Goal: Task Accomplishment & Management: Complete application form

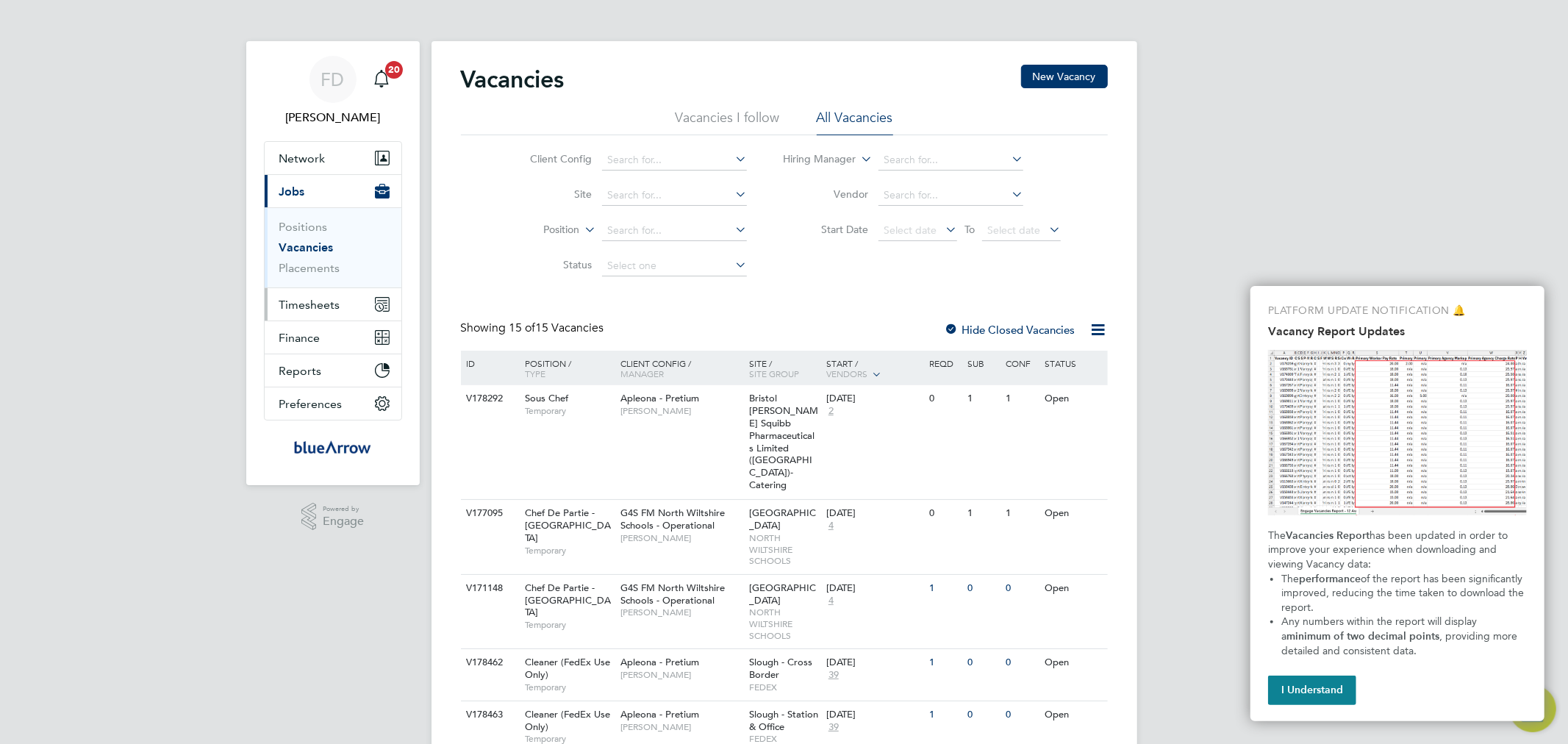
click at [320, 296] on button "Timesheets" at bounding box center [333, 304] width 137 height 33
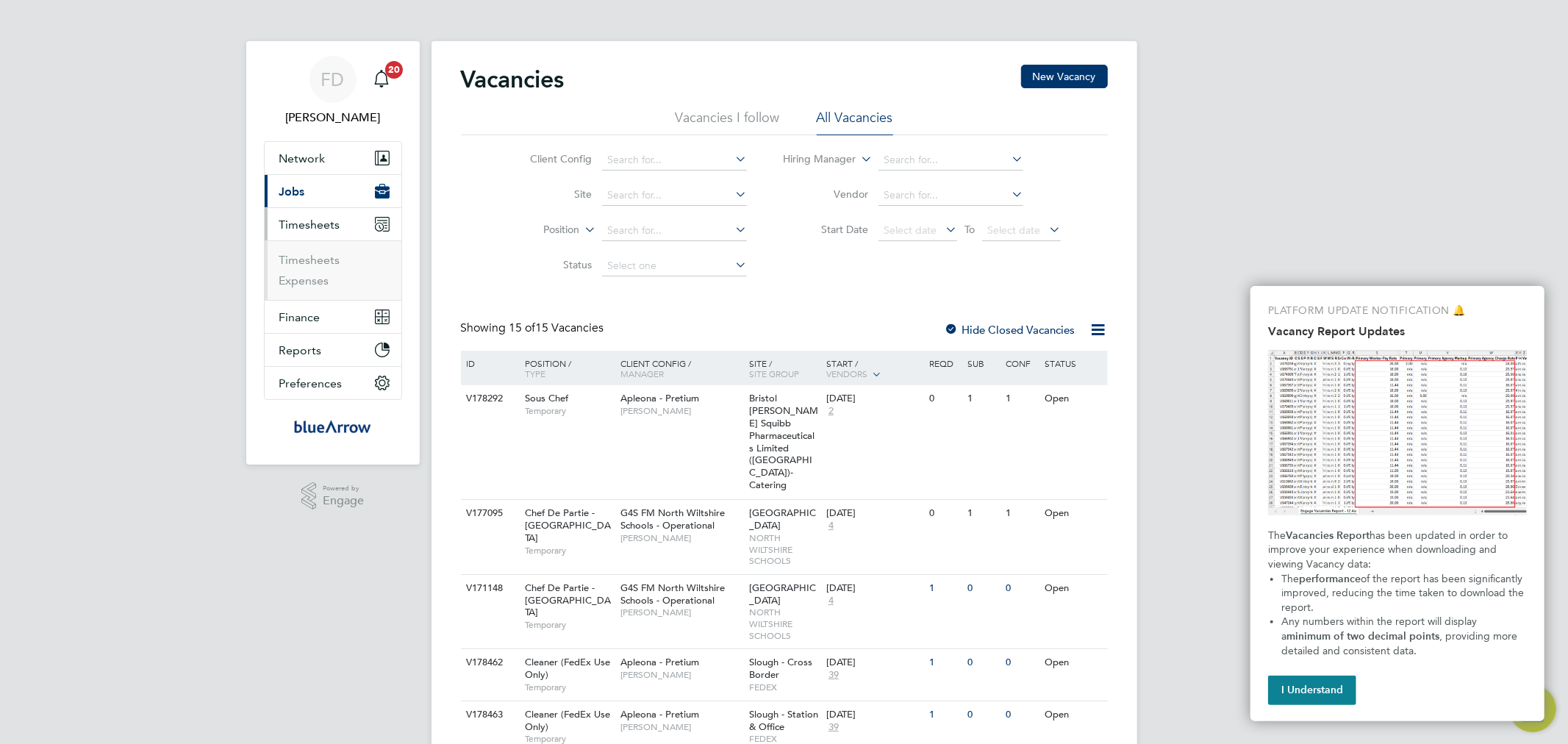
click at [314, 241] on app-navbar-apps-list-group "Timesheets Timesheets Expenses" at bounding box center [333, 254] width 137 height 92
click at [318, 251] on ul "Timesheets Expenses" at bounding box center [333, 270] width 137 height 60
click at [320, 258] on link "Timesheets" at bounding box center [310, 260] width 61 height 14
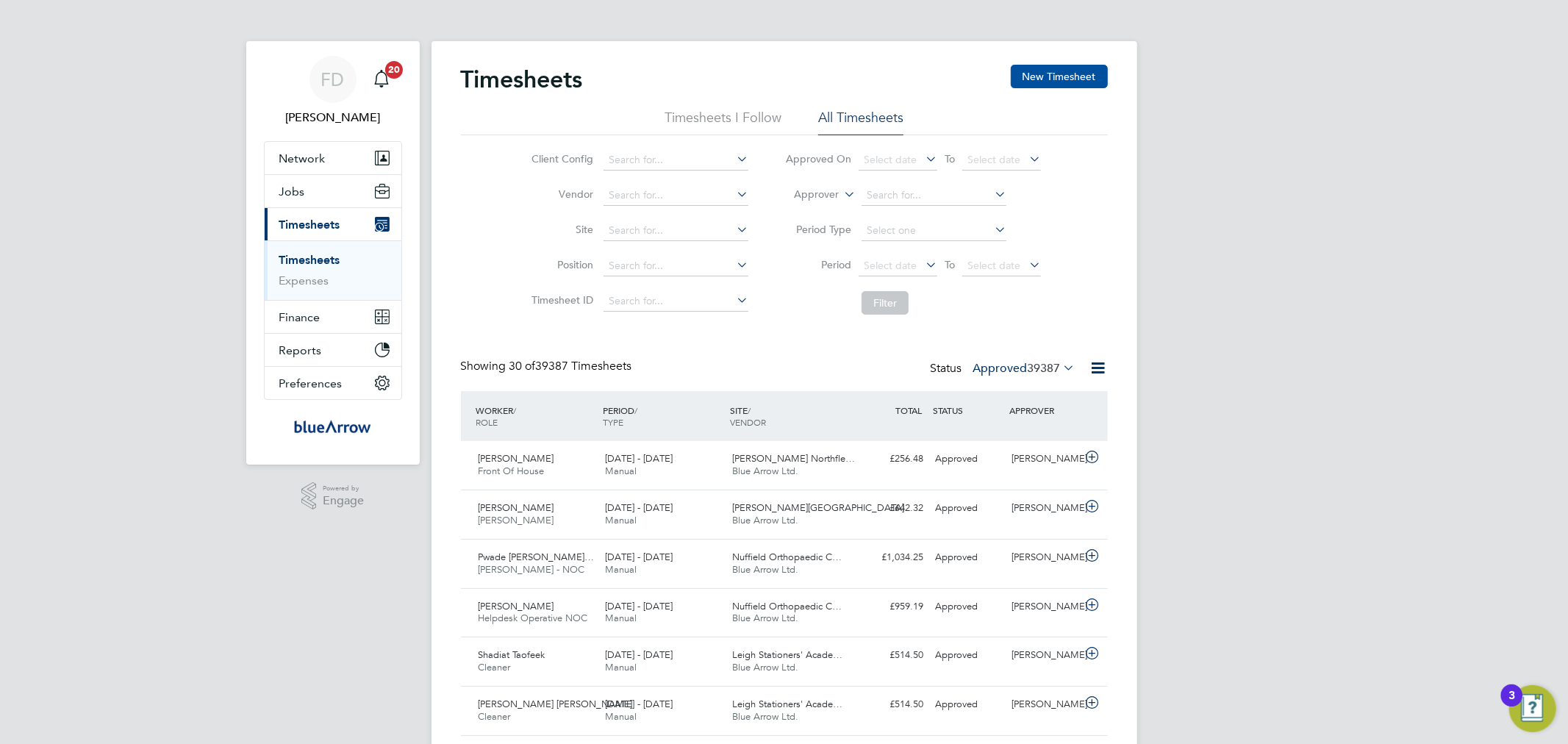
click at [1061, 73] on button "New Timesheet" at bounding box center [1059, 76] width 97 height 23
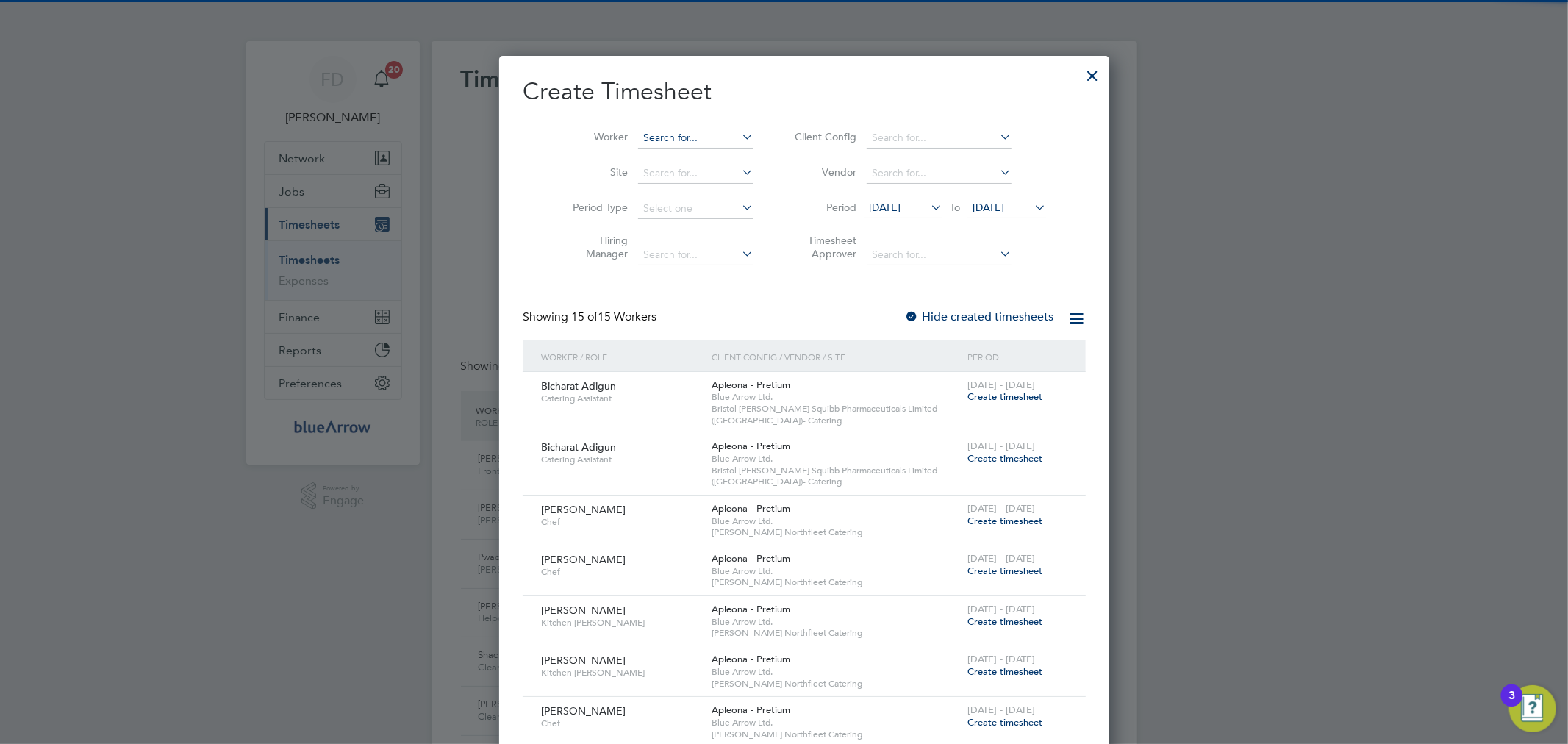
click at [668, 136] on input at bounding box center [696, 138] width 115 height 20
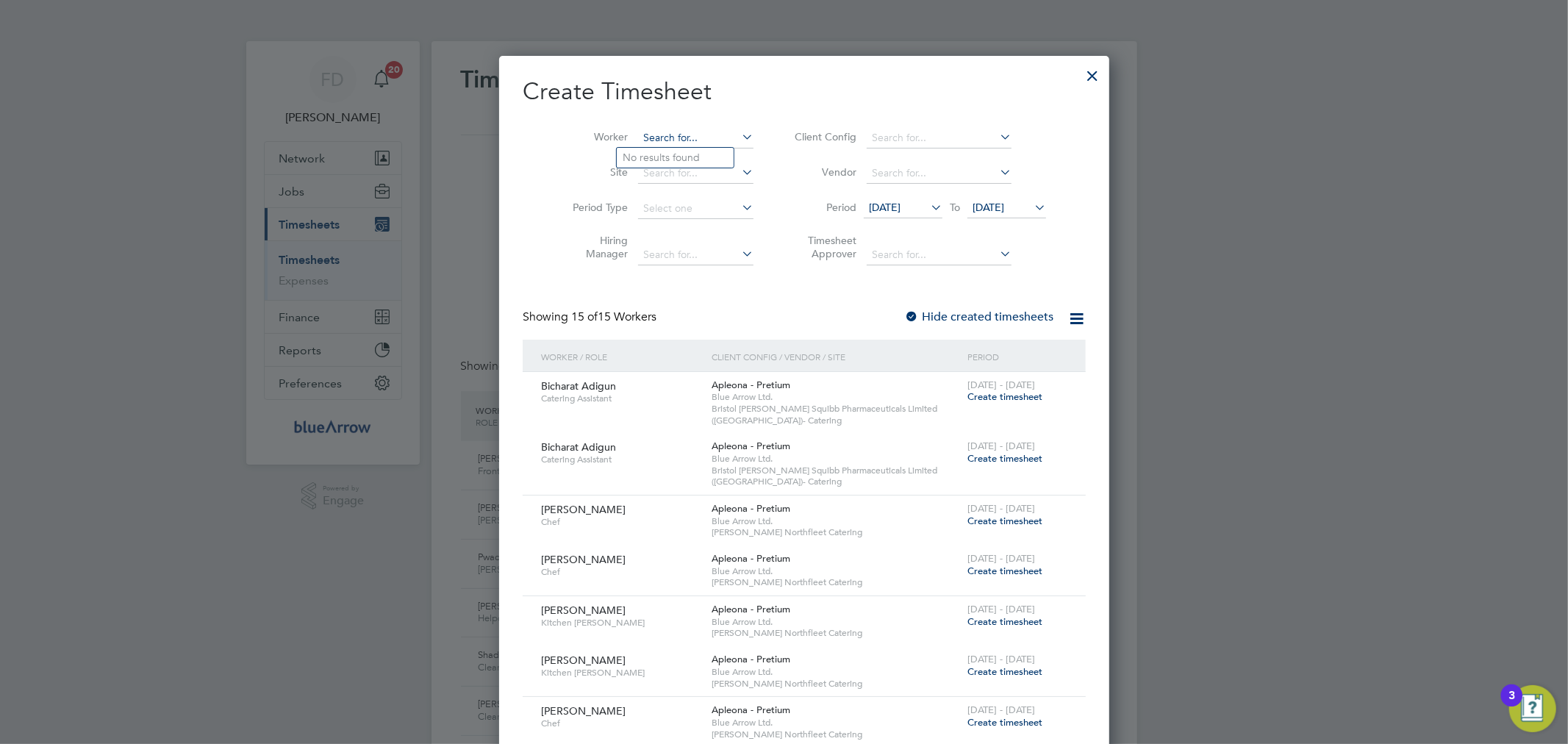
paste input "SSE Forbury Place - [GEOGRAPHIC_DATA] – Guidant SSE(13)"
drag, startPoint x: 625, startPoint y: 132, endPoint x: 788, endPoint y: 144, distance: 163.4
click at [745, 140] on li "Worker SSE Forbury Place - [GEOGRAPHIC_DATA] – Guidant SSE(13)" at bounding box center [658, 138] width 229 height 35
type input "S"
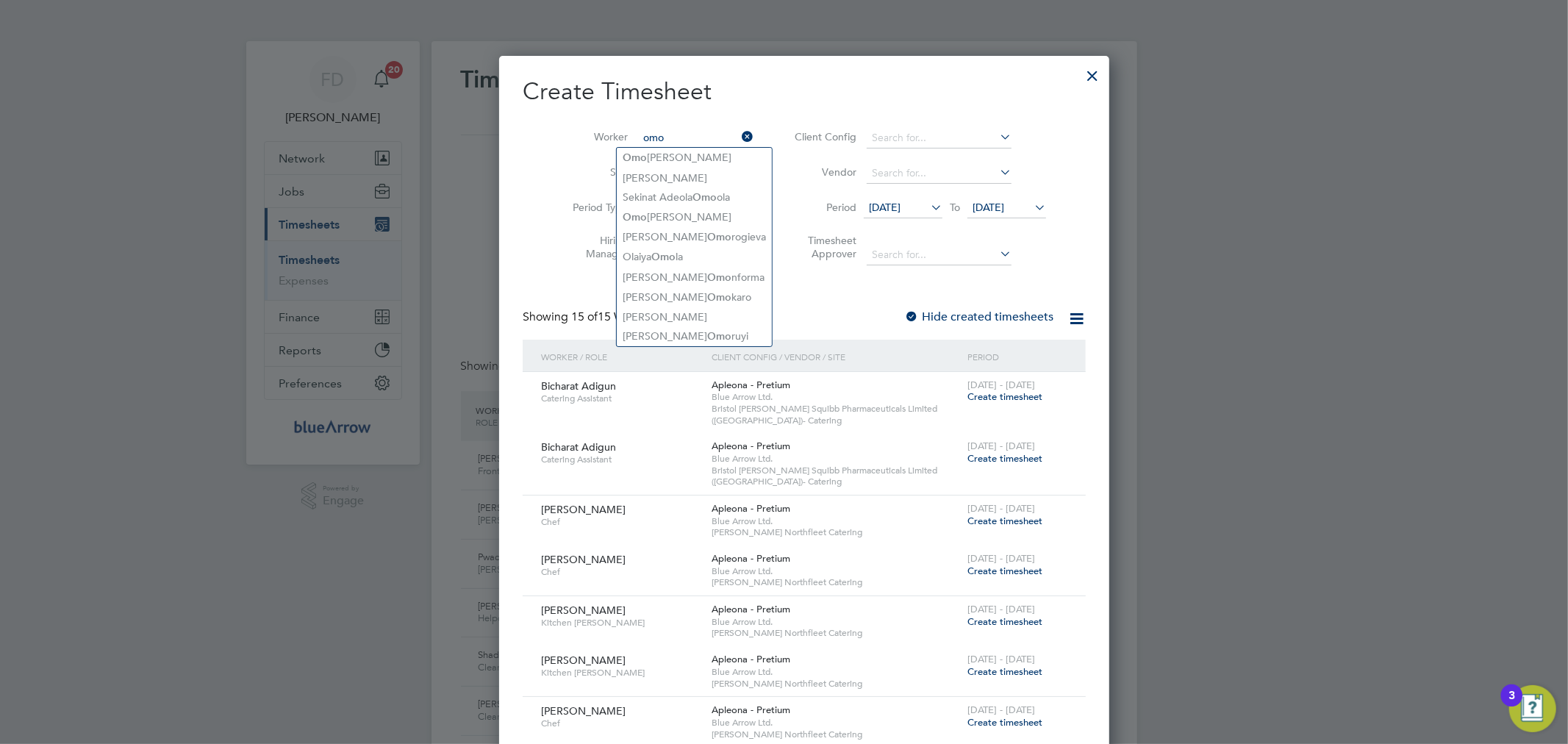
click at [660, 134] on input "omo" at bounding box center [696, 138] width 115 height 20
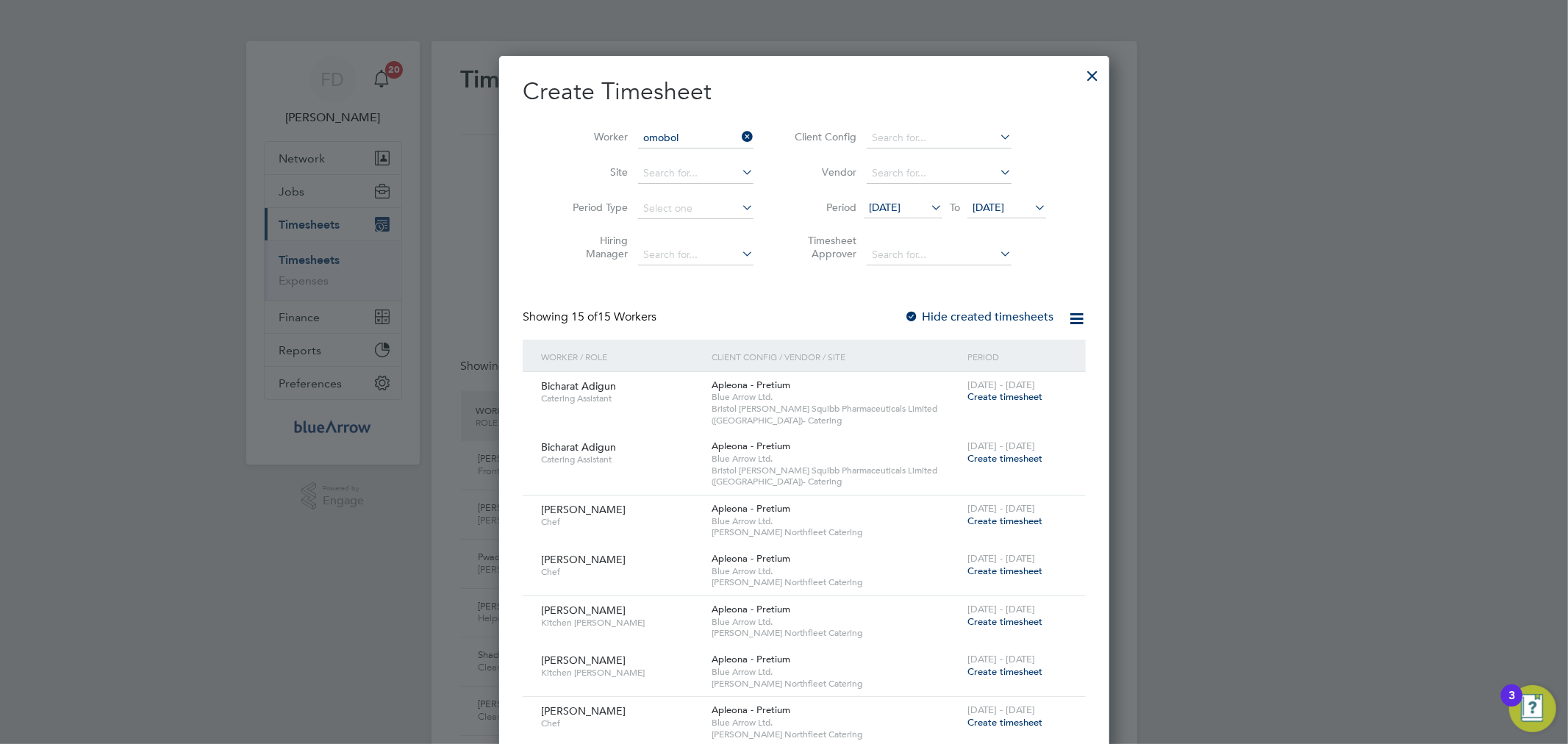
click at [717, 258] on li "Omobol [PERSON_NAME]" at bounding box center [696, 257] width 159 height 20
type input "[PERSON_NAME]"
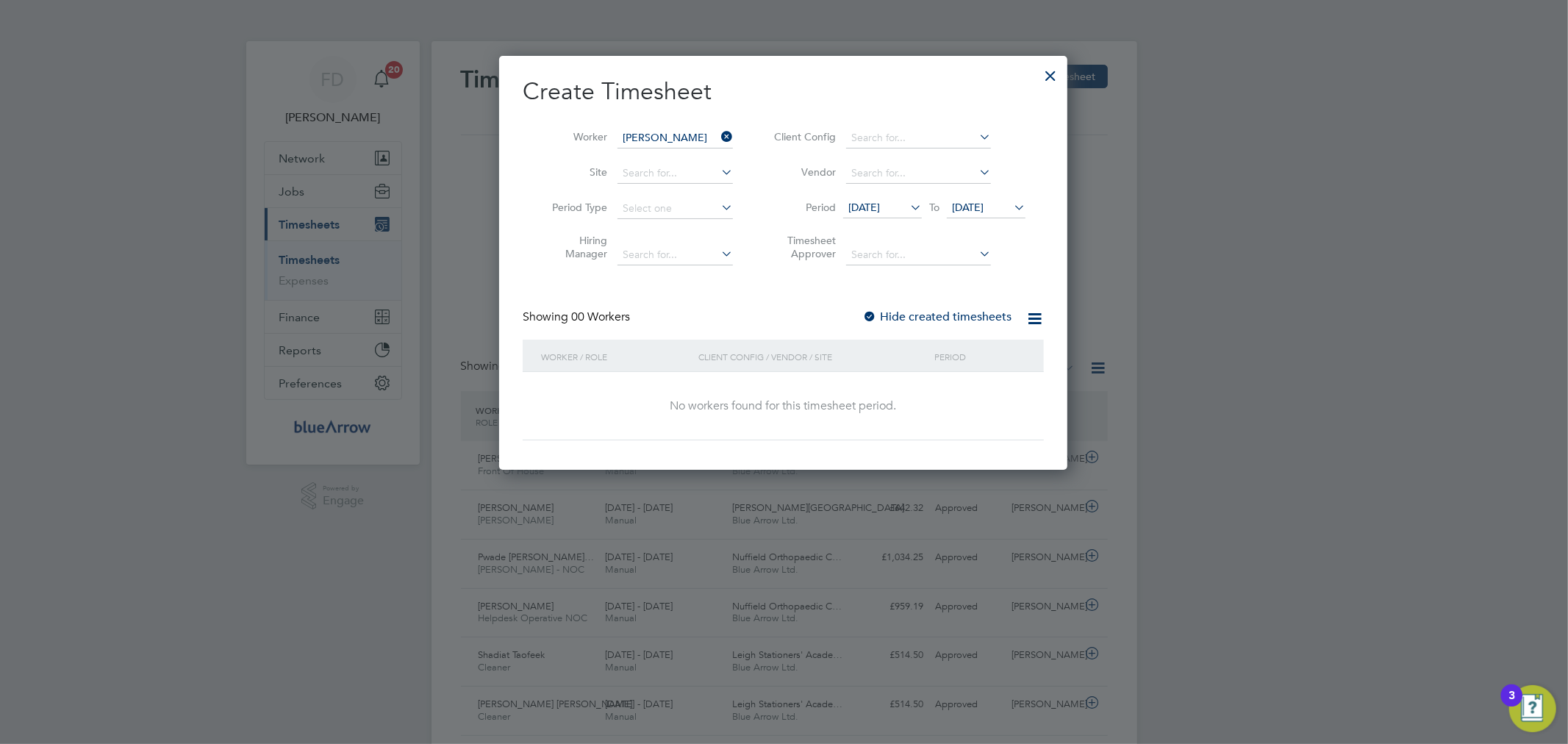
click at [870, 314] on div at bounding box center [869, 318] width 15 height 15
click at [969, 202] on span "[DATE]" at bounding box center [967, 207] width 32 height 13
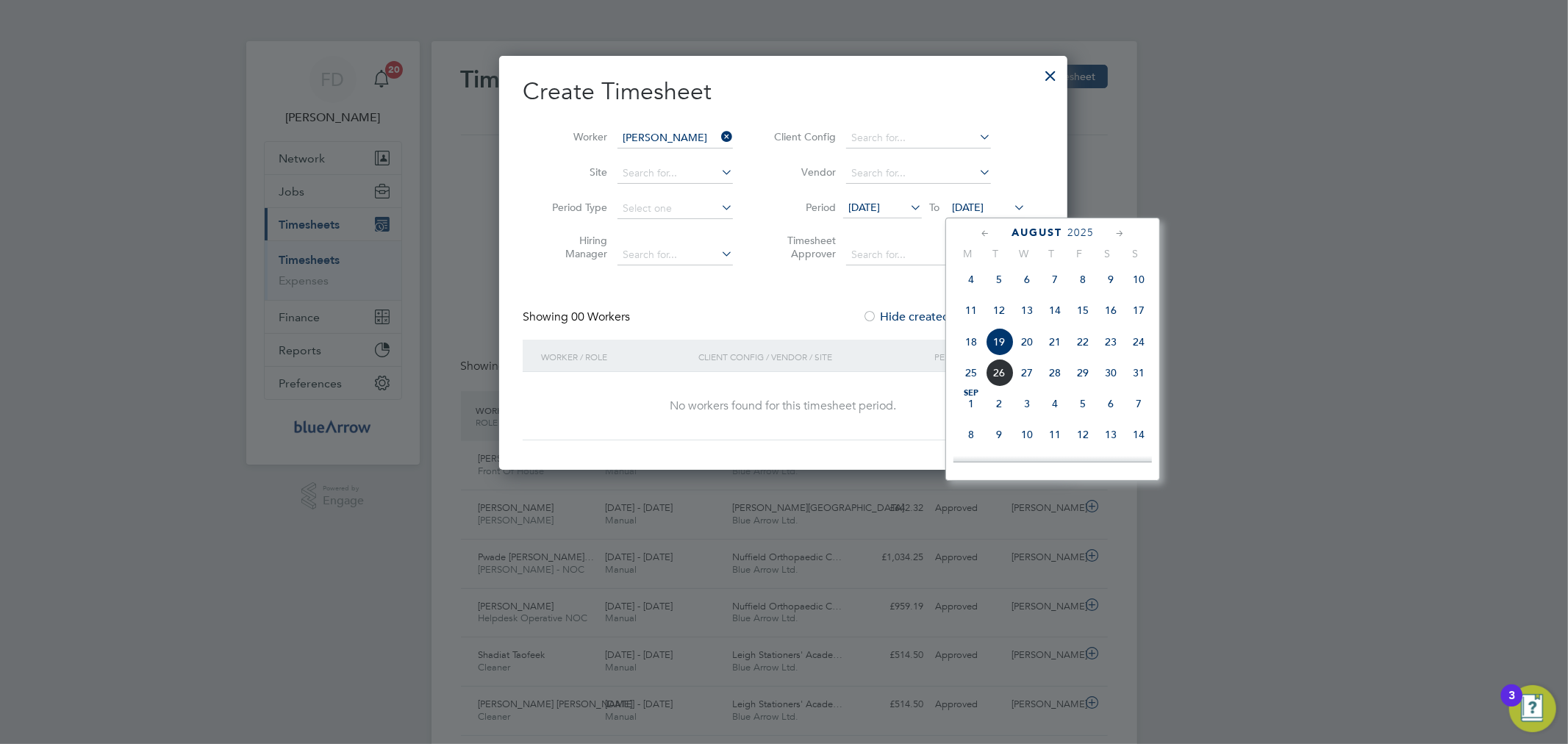
click at [1125, 442] on span "14" at bounding box center [1138, 434] width 28 height 28
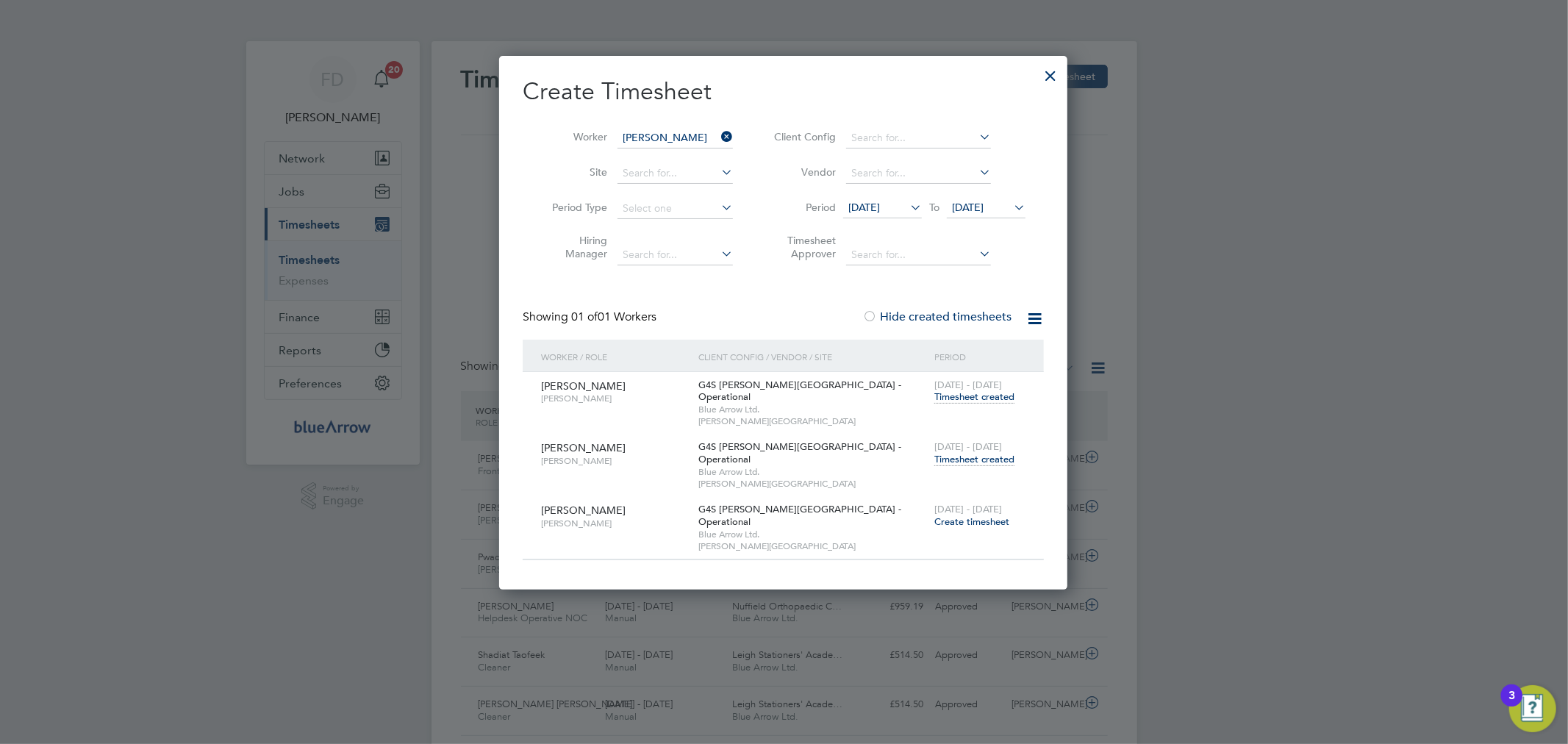
click at [997, 453] on span "Timesheet created" at bounding box center [973, 459] width 80 height 13
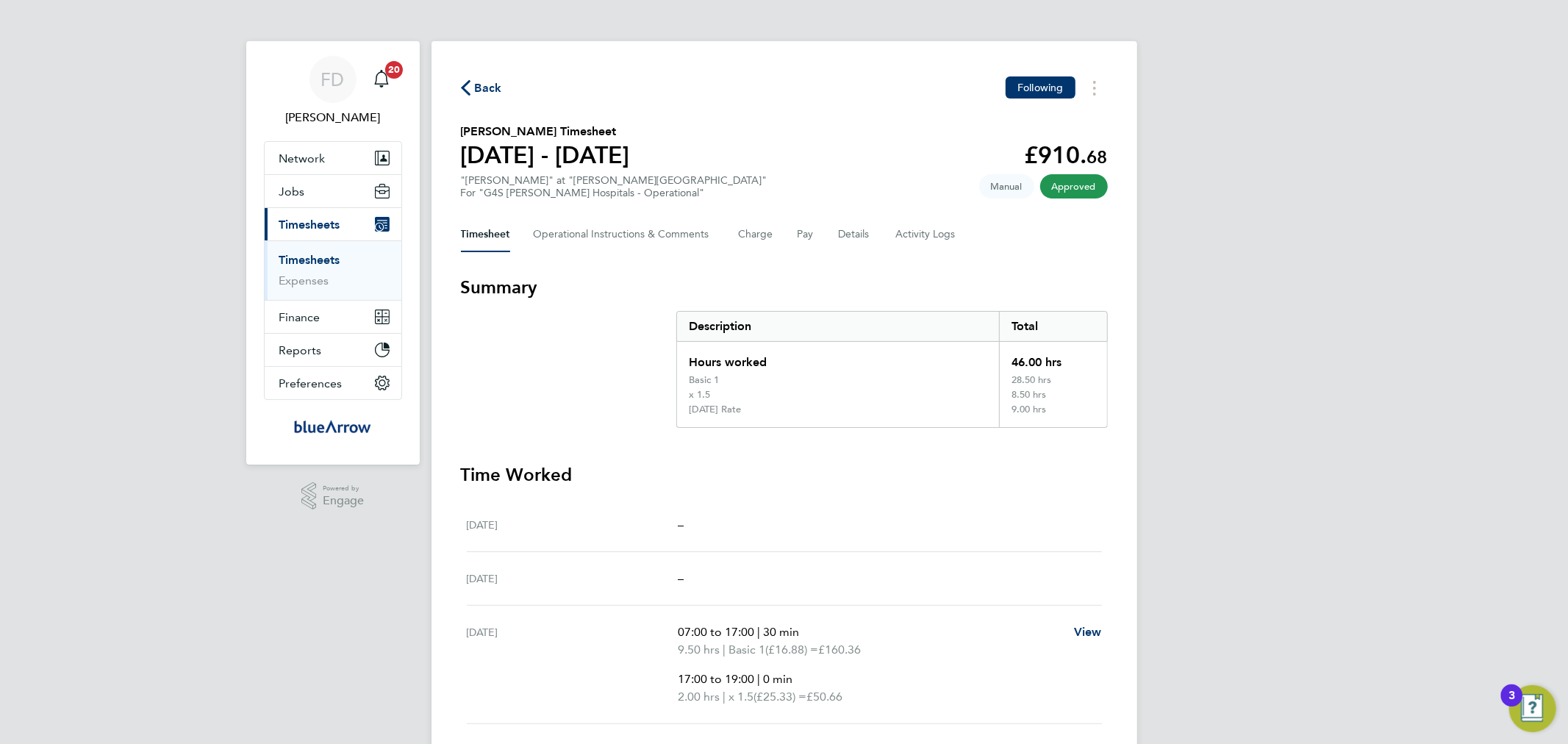
drag, startPoint x: 603, startPoint y: 132, endPoint x: 458, endPoint y: 131, distance: 145.0
click at [458, 131] on div "Back Following [PERSON_NAME] Timesheet [DATE] - [DATE] £910. 68 "[PERSON_NAME]"…" at bounding box center [784, 640] width 706 height 1198
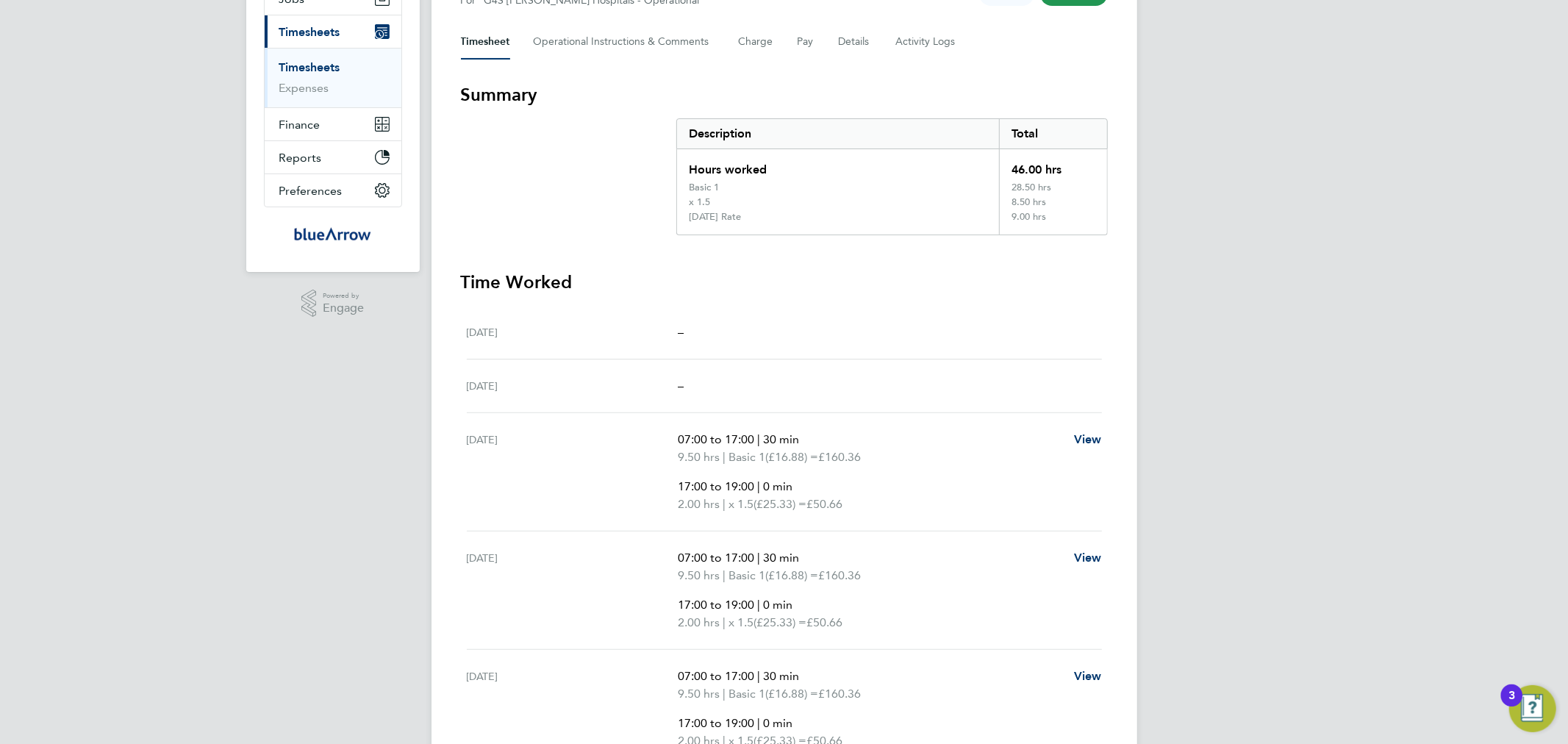
scroll to position [107, 0]
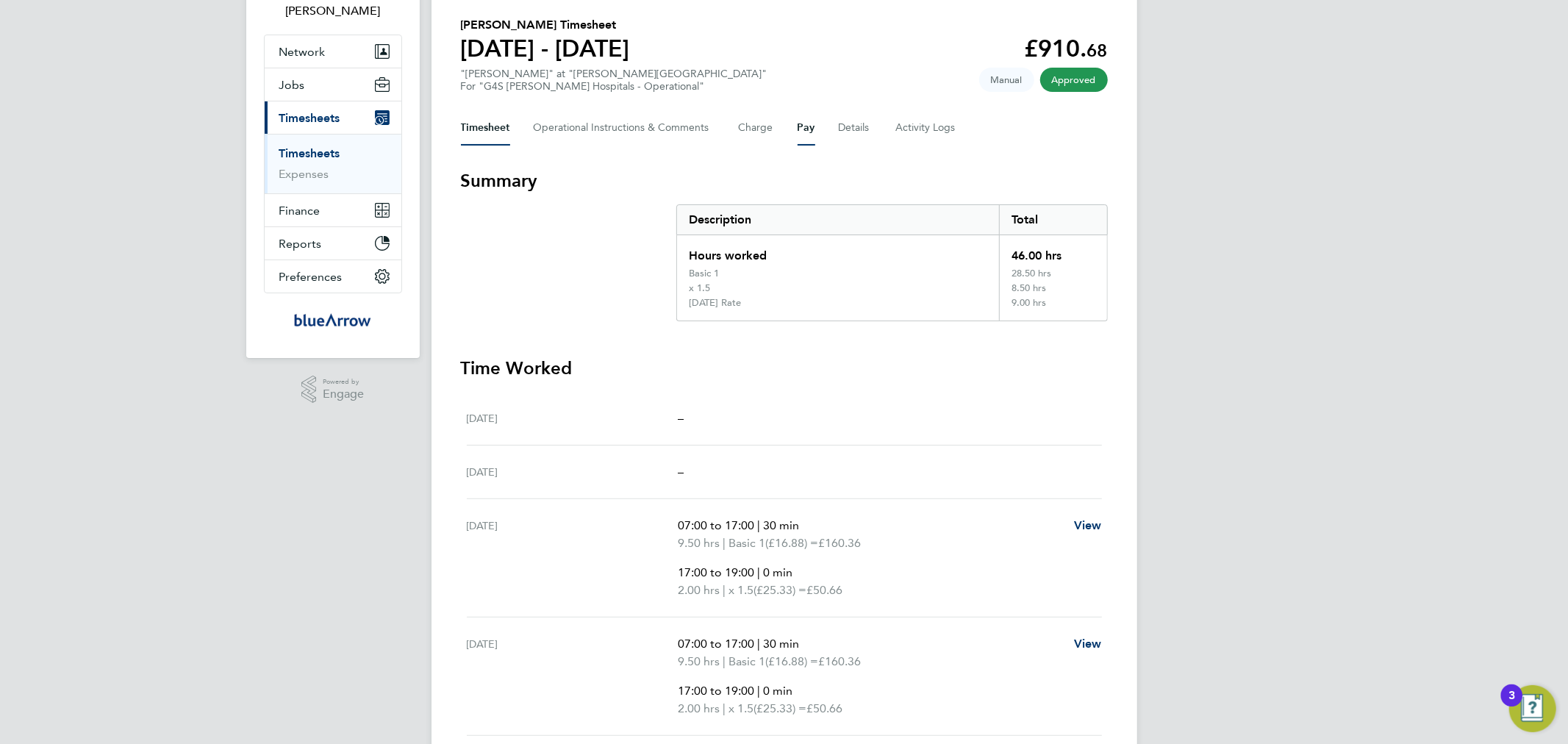
click at [806, 127] on button "Pay" at bounding box center [806, 128] width 18 height 35
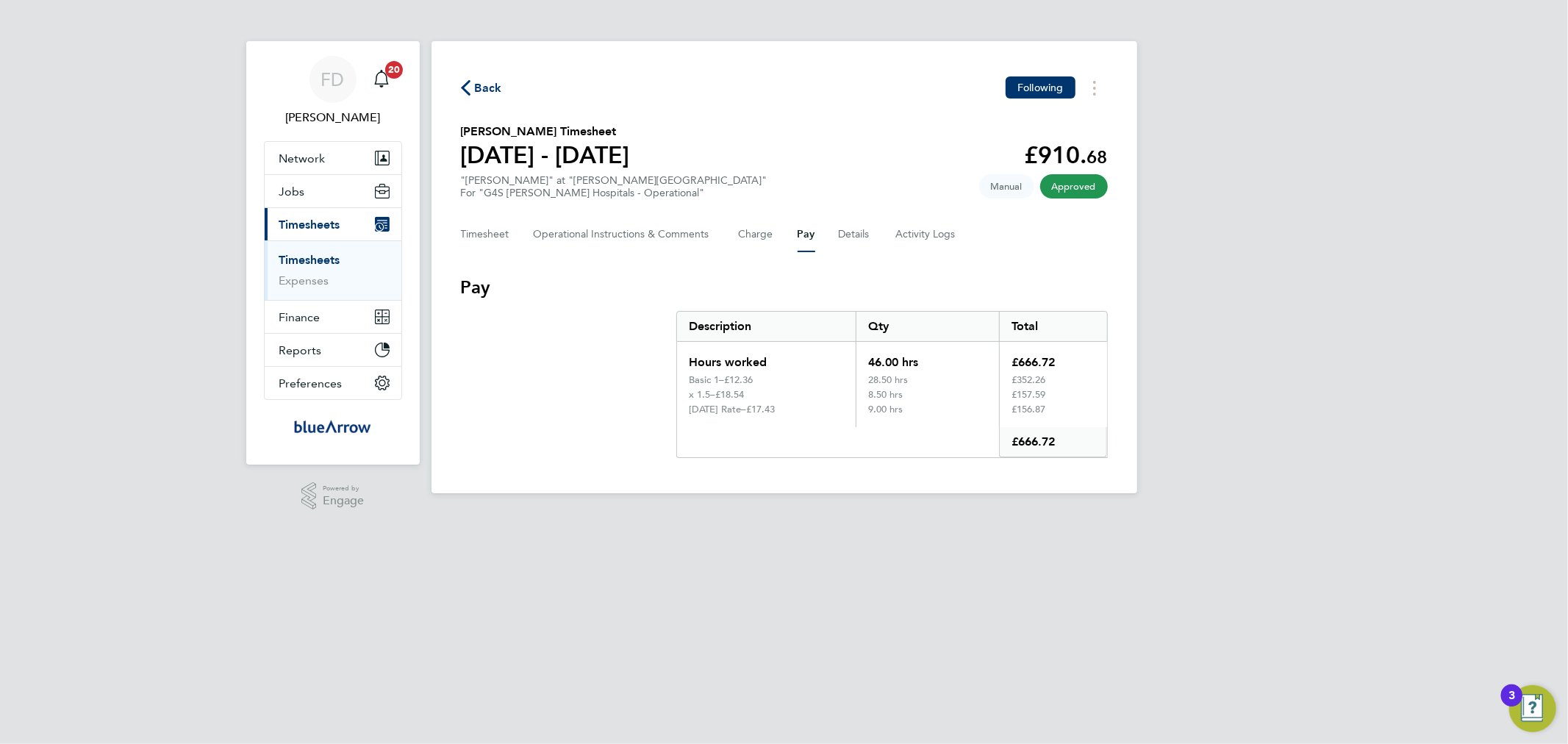
click at [693, 517] on html "FD [PERSON_NAME] Notifications 20 Applications: Network Team Members Businesses…" at bounding box center [784, 258] width 1568 height 517
